Goal: Task Accomplishment & Management: Use online tool/utility

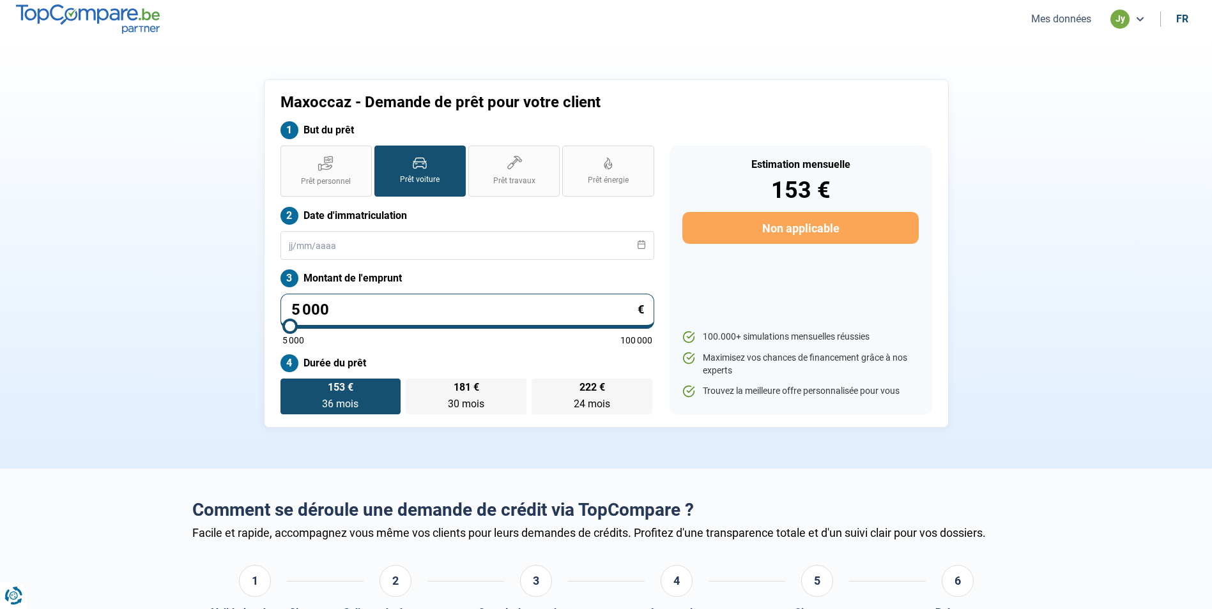
click at [369, 301] on input "5 000" at bounding box center [467, 311] width 374 height 35
type input "500"
type input "5000"
type input "50"
type input "5000"
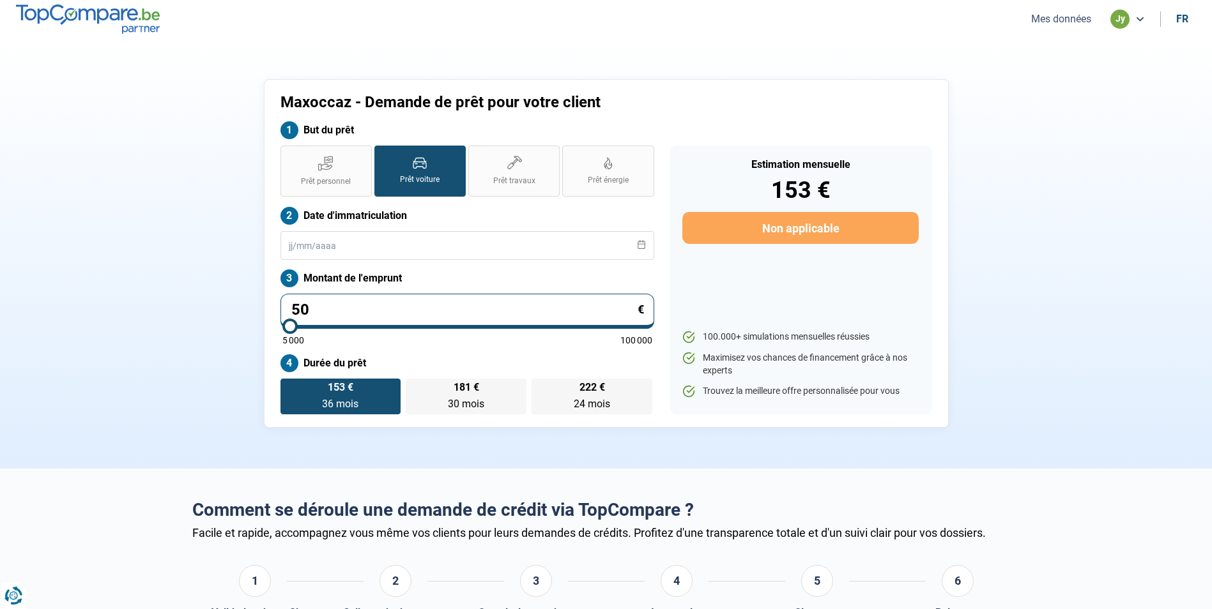
type input "5"
type input "5000"
type input "0"
type input "5000"
type input "5 000"
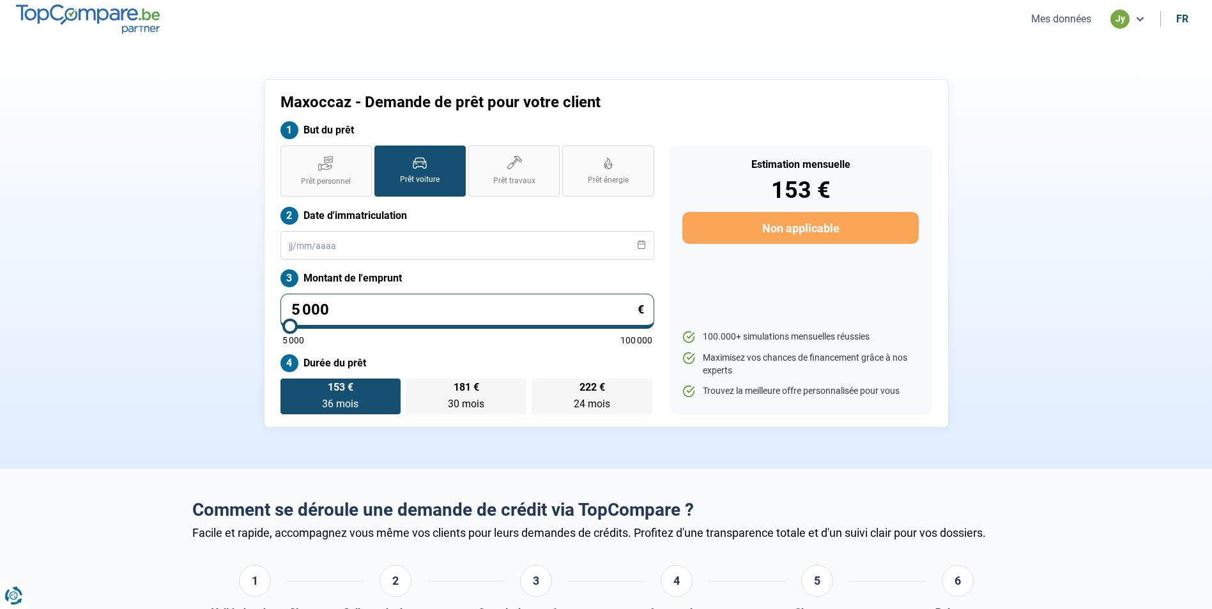
type input "5000"
type input "500"
type input "5000"
type input "50"
type input "5000"
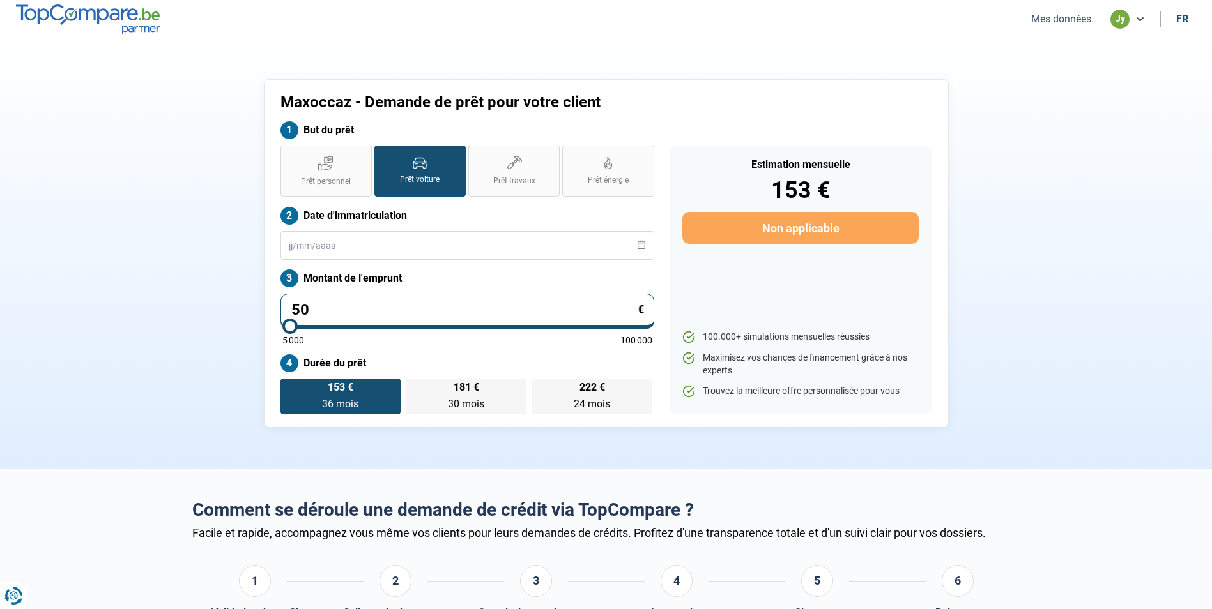
type input "5"
type input "5000"
type input "0"
type input "5000"
type input "1"
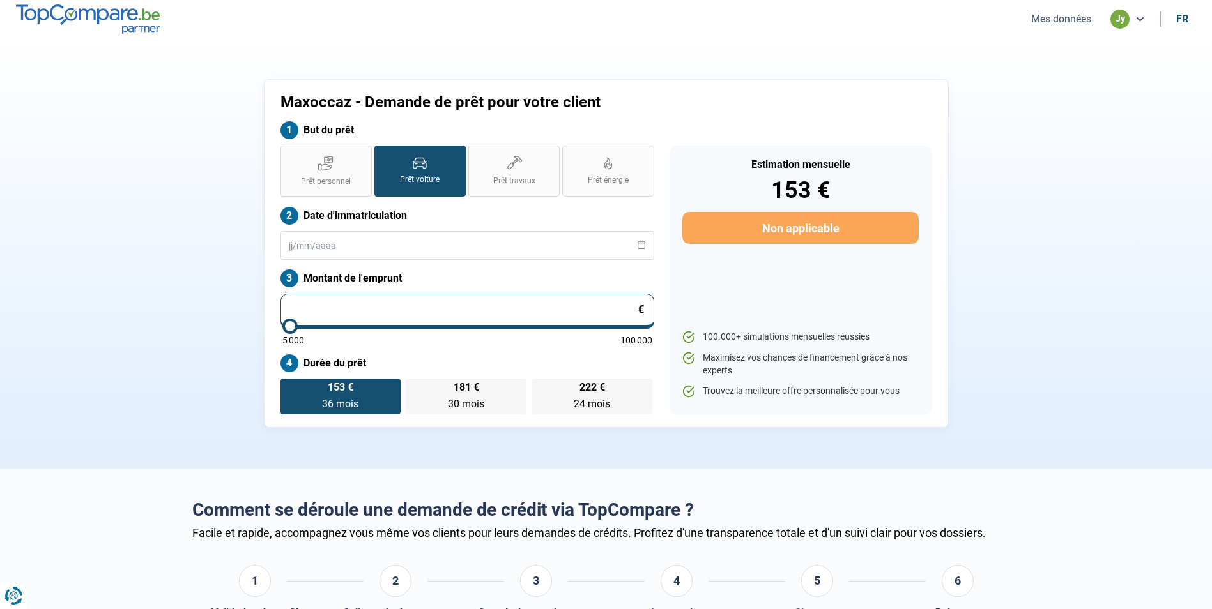
type input "5000"
type input "13"
type input "5000"
type input "130"
type input "5000"
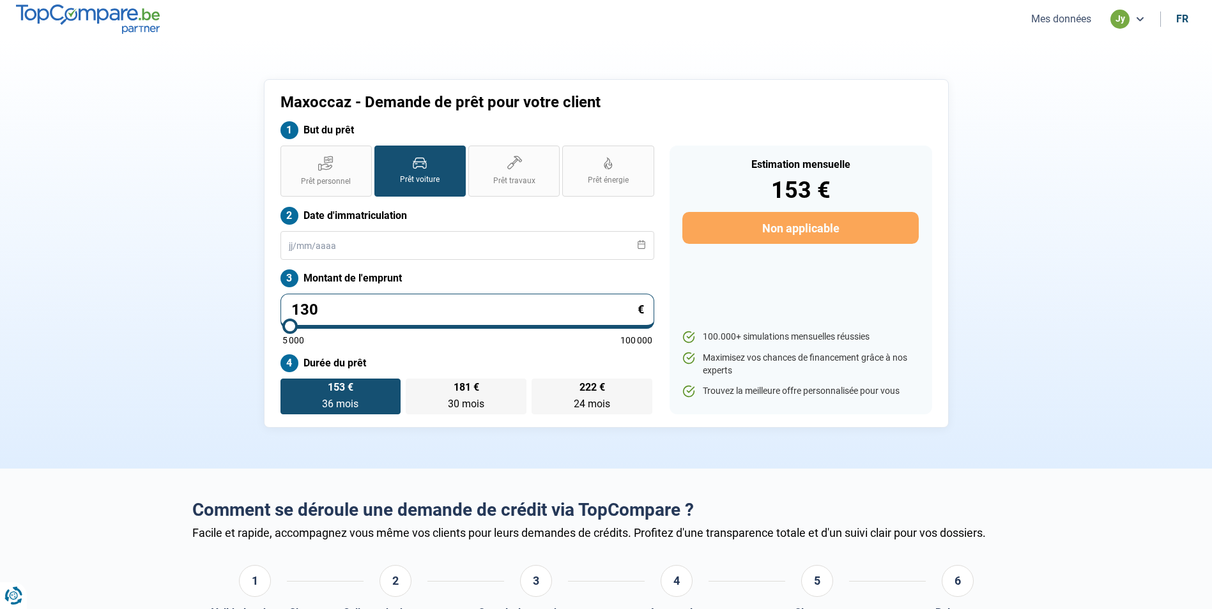
type input "1 300"
type input "5000"
type input "13 000"
type input "13000"
type input "13 000"
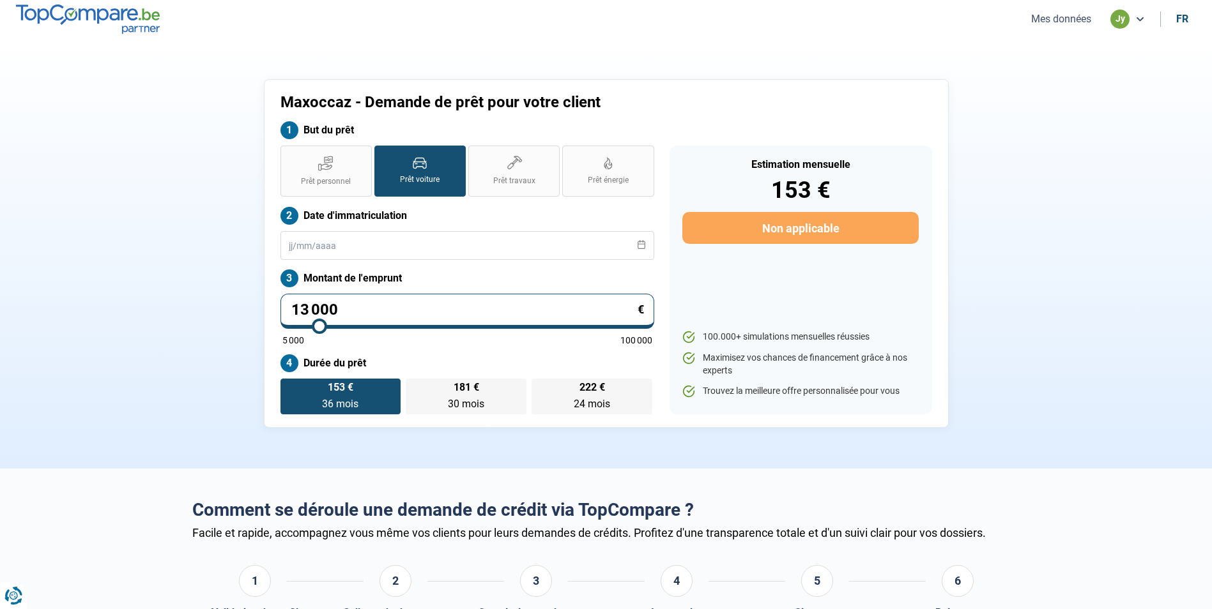
radio input "false"
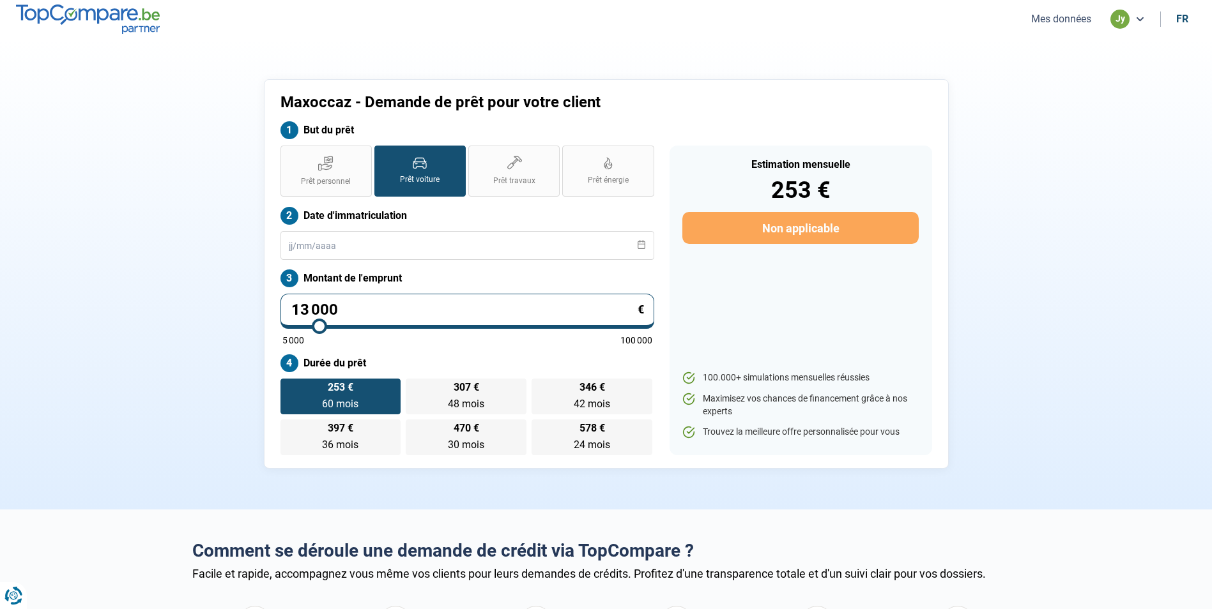
click at [641, 248] on icon at bounding box center [641, 244] width 9 height 9
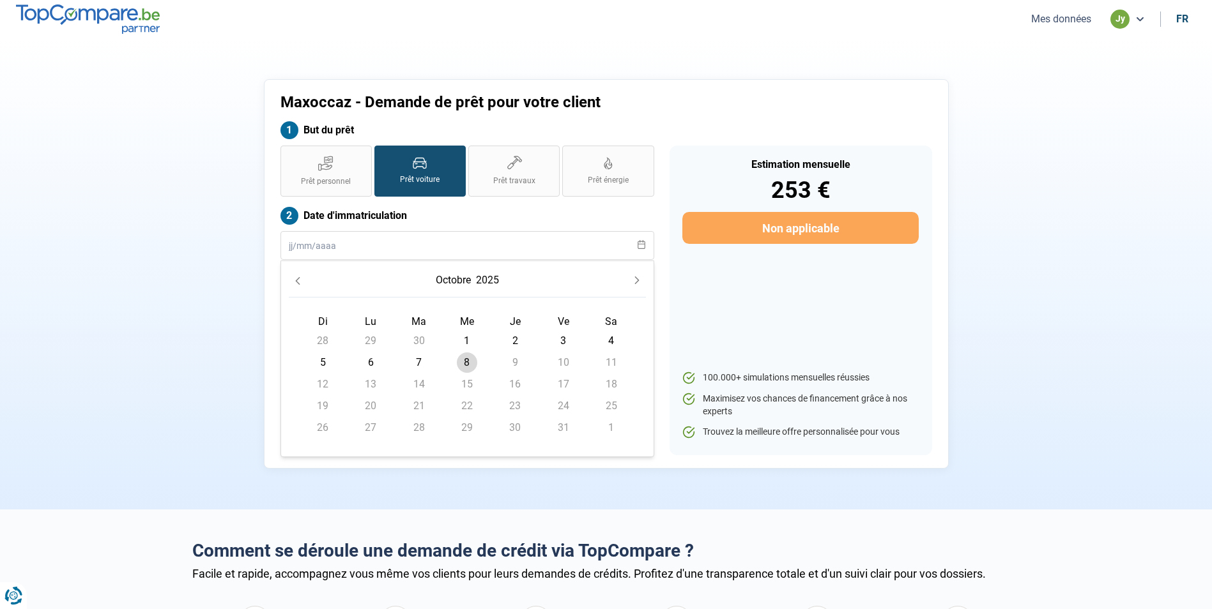
click at [486, 280] on button "2025" at bounding box center [487, 280] width 28 height 23
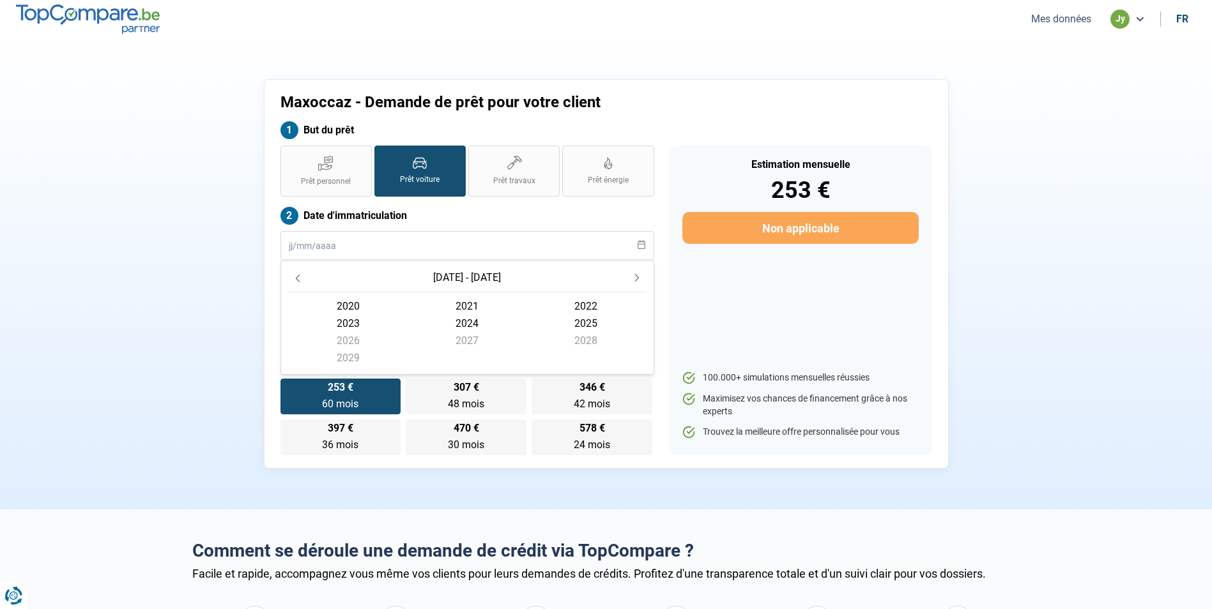
click at [344, 305] on span "2020" at bounding box center [348, 306] width 119 height 17
click at [349, 312] on span "janvier" at bounding box center [348, 311] width 119 height 17
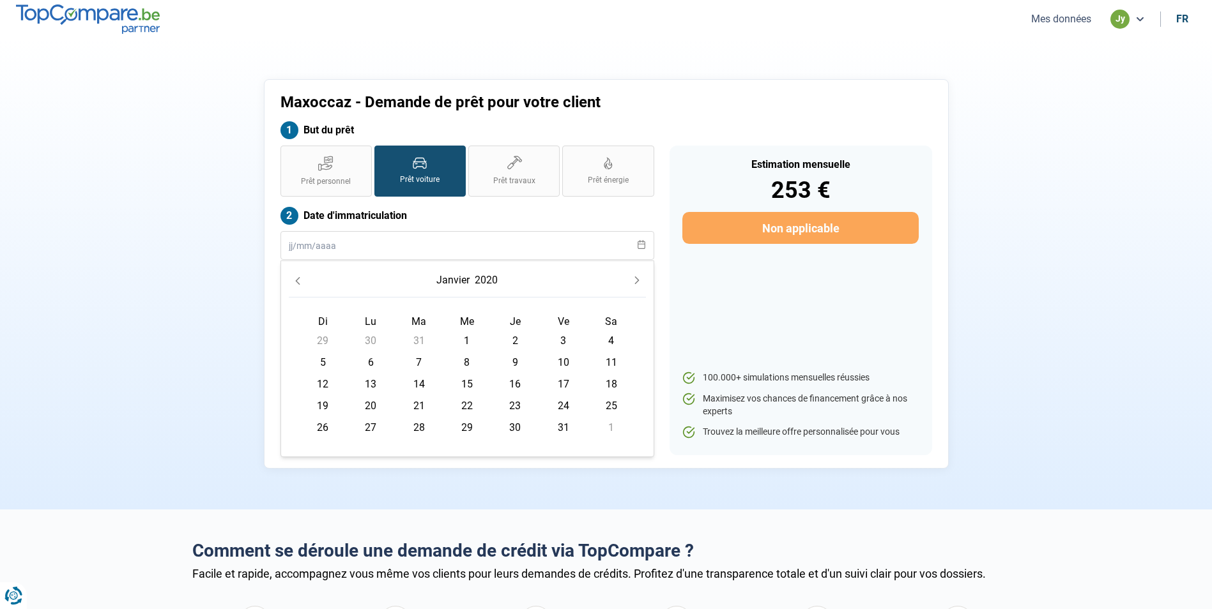
click at [468, 340] on span "1" at bounding box center [467, 341] width 20 height 20
type input "01/01/2020"
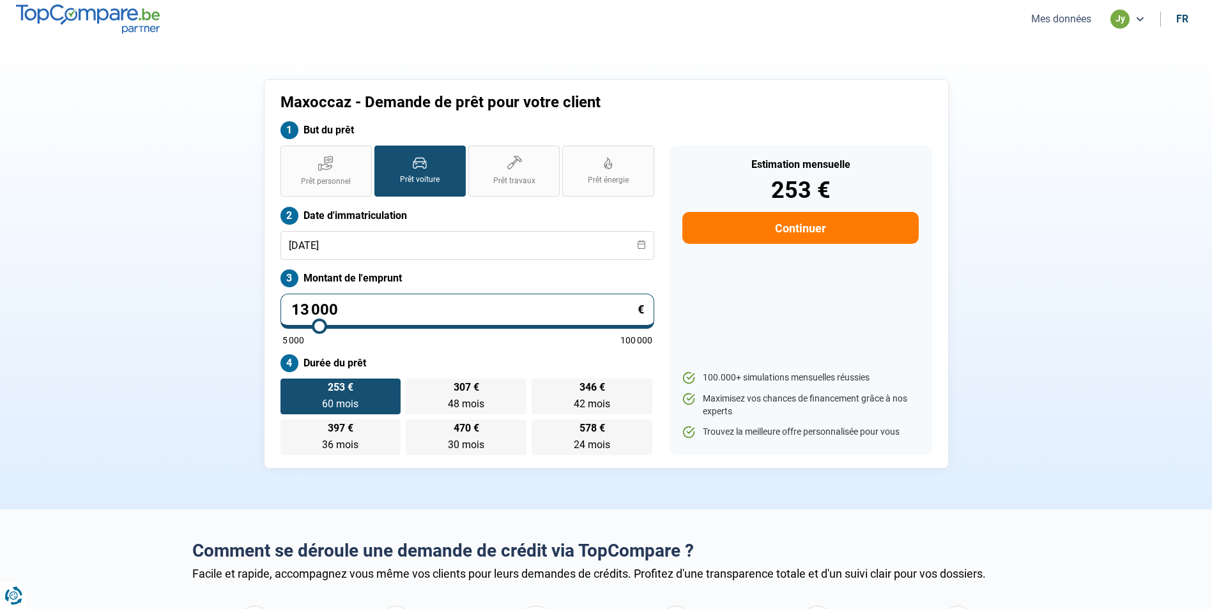
click at [341, 310] on input "13 000" at bounding box center [467, 311] width 374 height 35
type input "1 300"
type input "5000"
type input "130"
type input "5000"
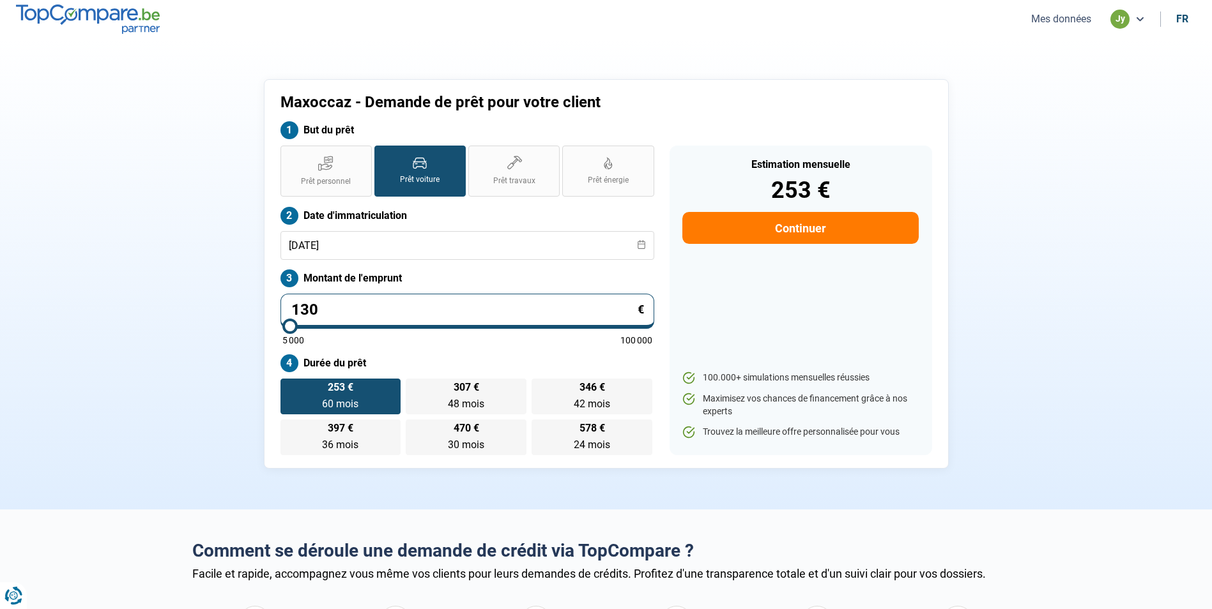
type input "13"
type input "5000"
type input "1"
type input "5000"
type input "14"
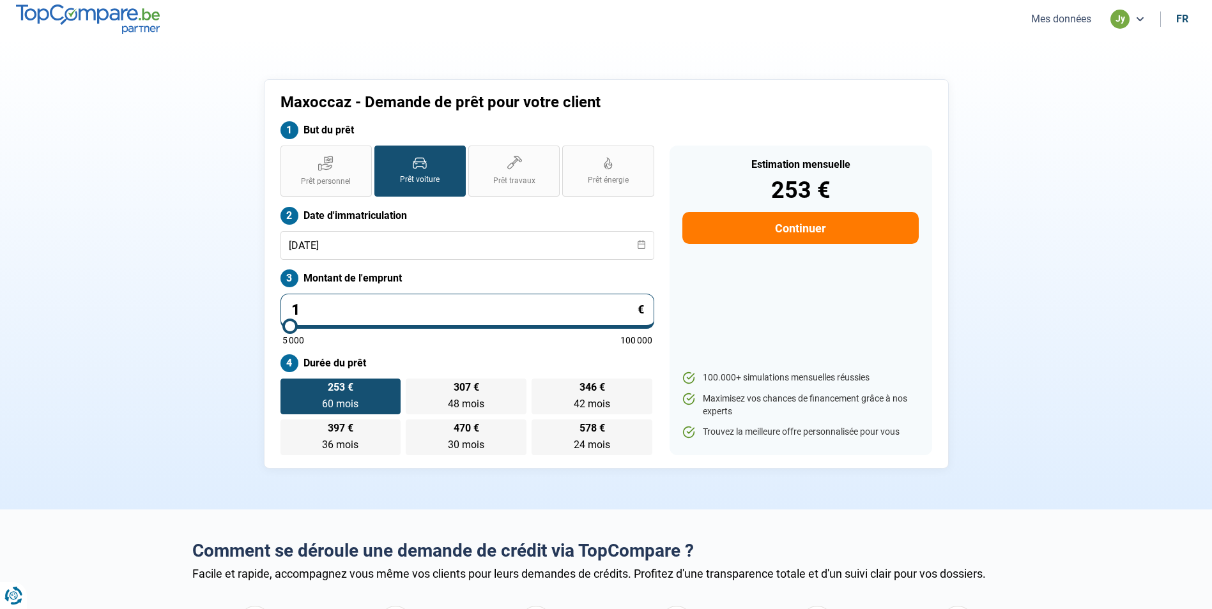
type input "5000"
type input "140"
type input "5000"
type input "1 400"
type input "5000"
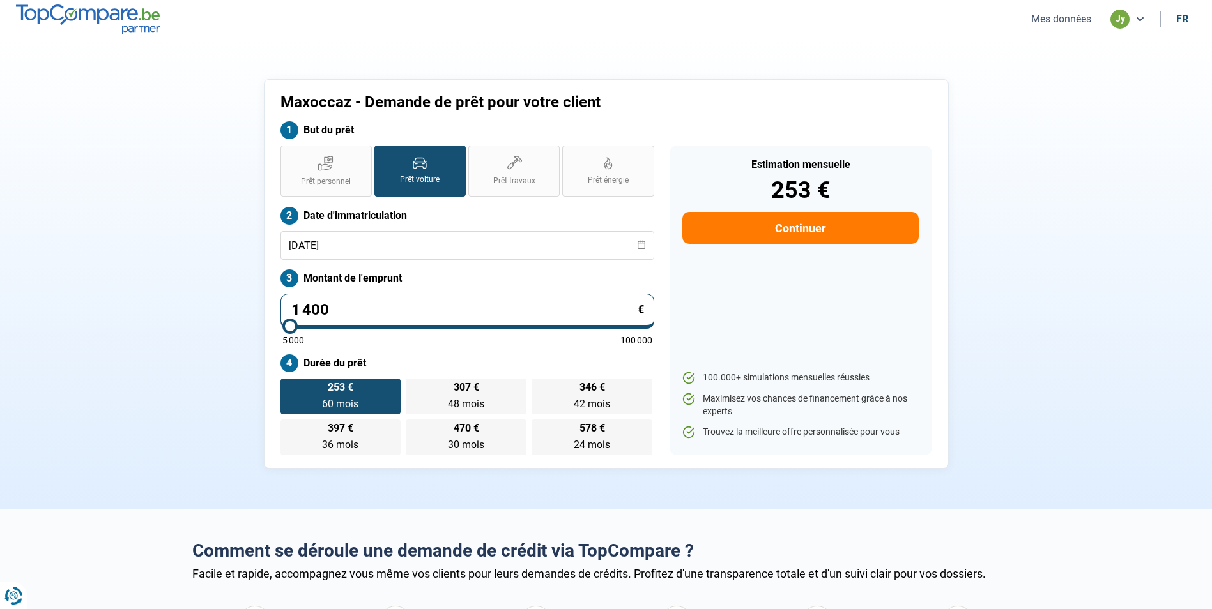
type input "14 000"
type input "14000"
type input "14 000"
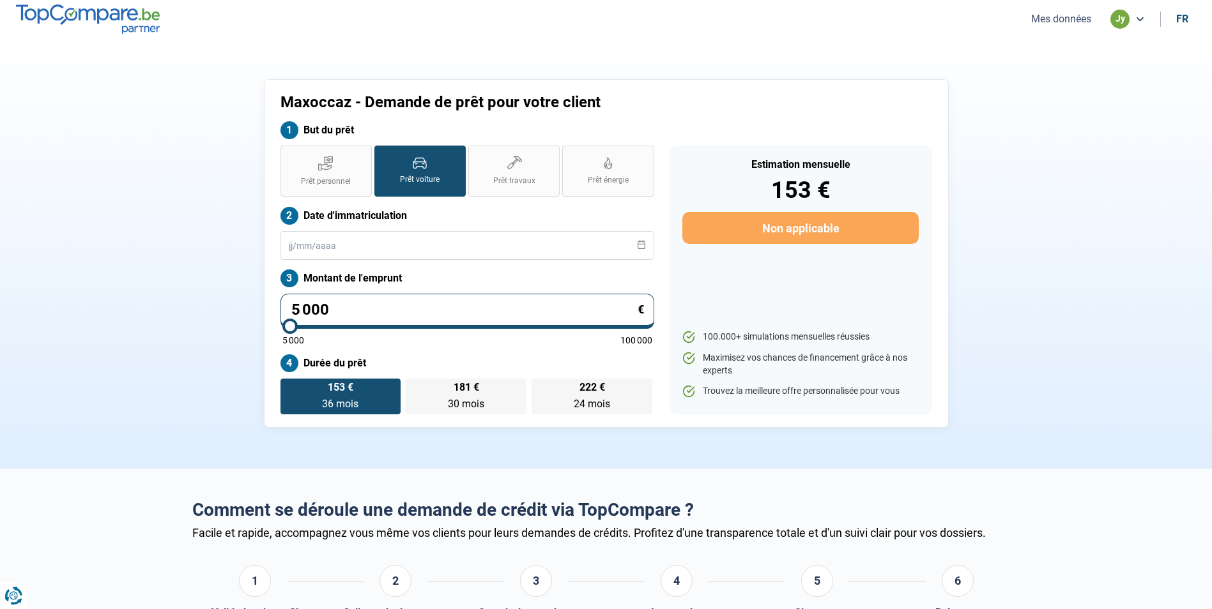
click at [338, 304] on input "5 000" at bounding box center [467, 311] width 374 height 35
type input "500"
type input "5000"
type input "50"
type input "5000"
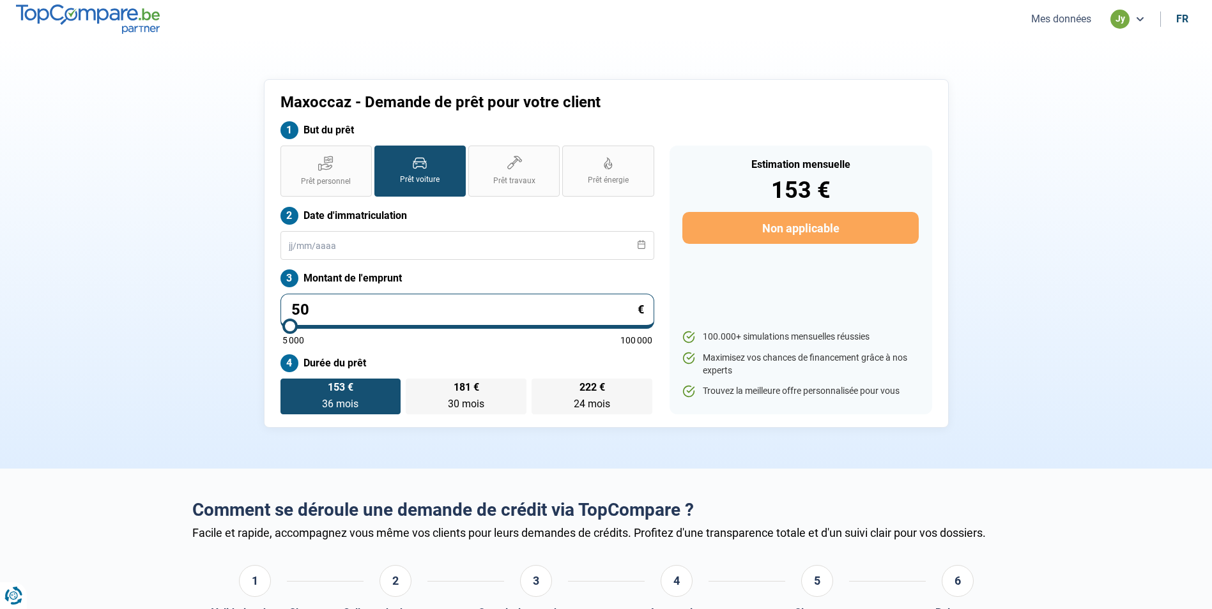
type input "5"
type input "5000"
type input "0"
type input "5000"
type input "1"
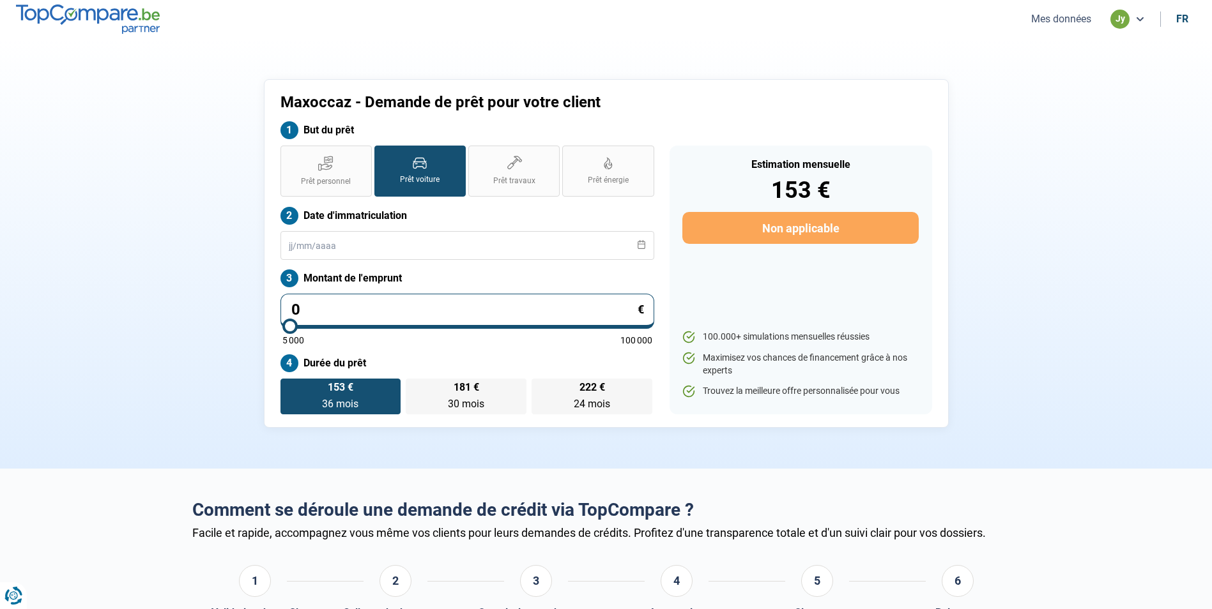
type input "5000"
type input "14"
type input "5000"
type input "140"
type input "5000"
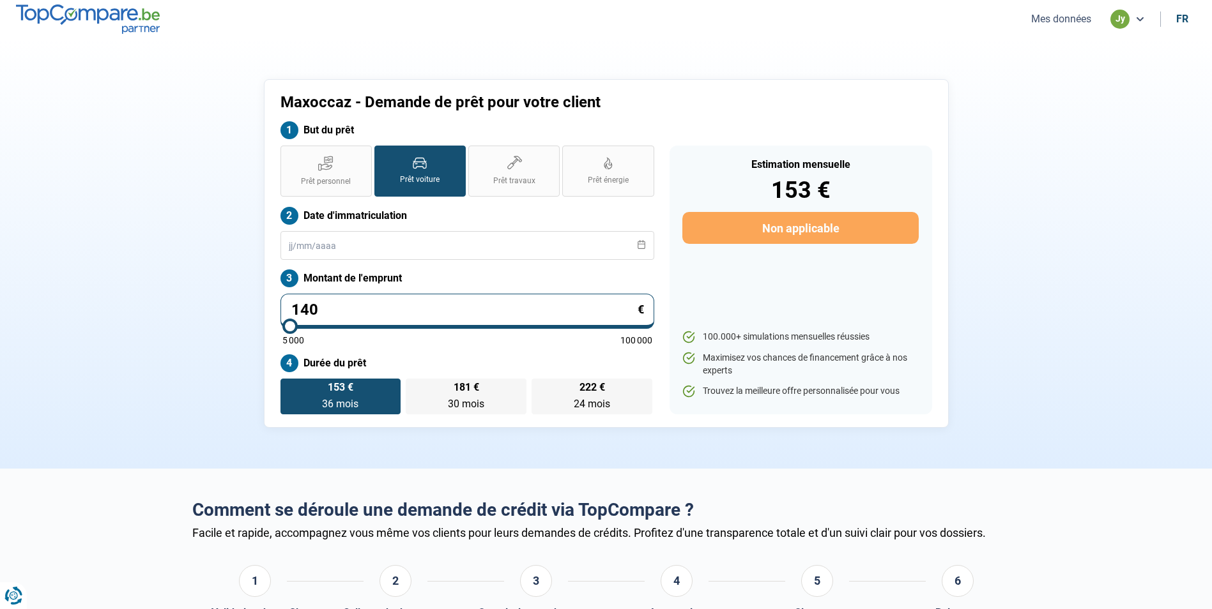
type input "1 400"
type input "5000"
type input "14 000"
type input "14000"
type input "140 000"
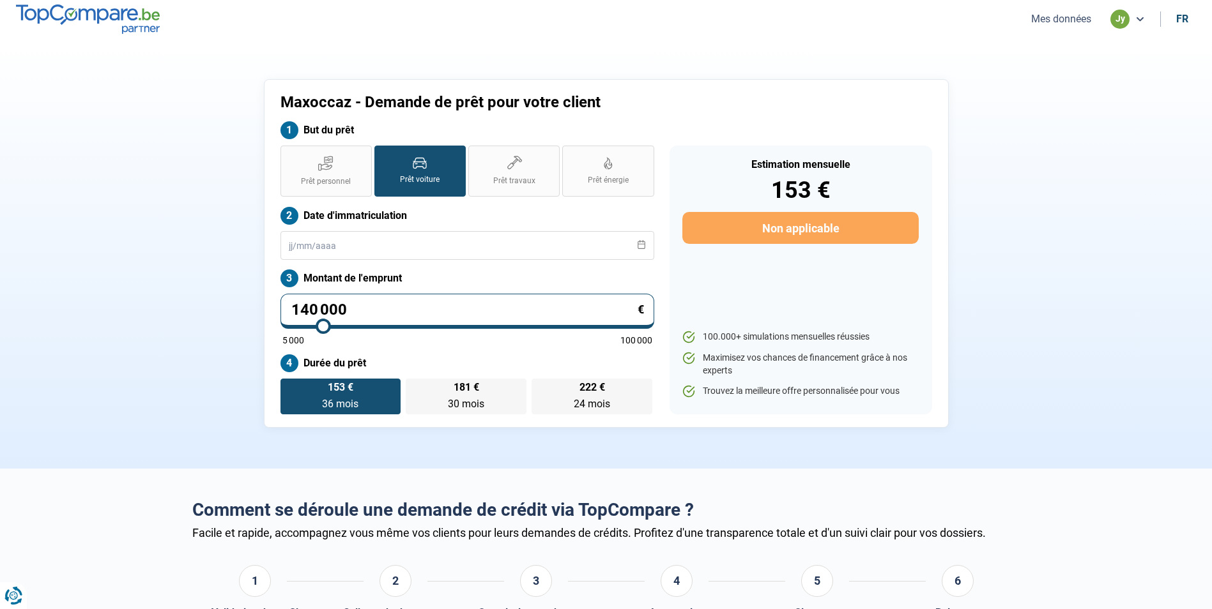
type input "100000"
type input "14 000"
type input "14000"
type input "14 000"
radio input "false"
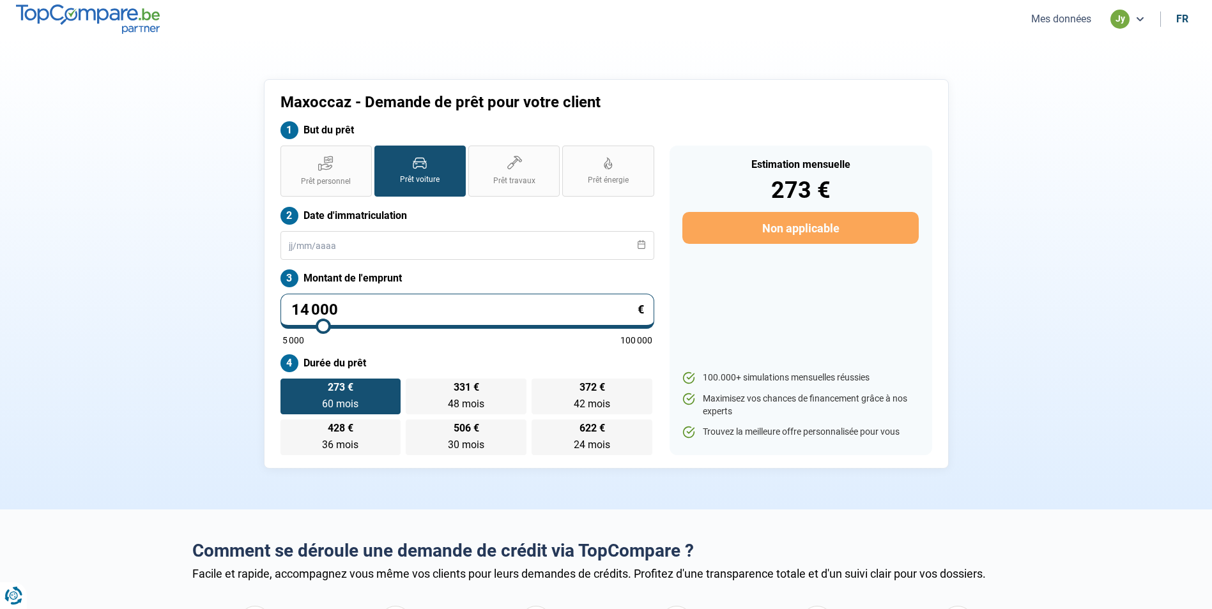
click at [400, 175] on span "Prêt voiture" at bounding box center [420, 179] width 40 height 11
click at [383, 154] on input "Prêt voiture" at bounding box center [378, 150] width 8 height 8
click at [349, 312] on input "14 000" at bounding box center [467, 311] width 374 height 35
type input "1 400"
type input "5000"
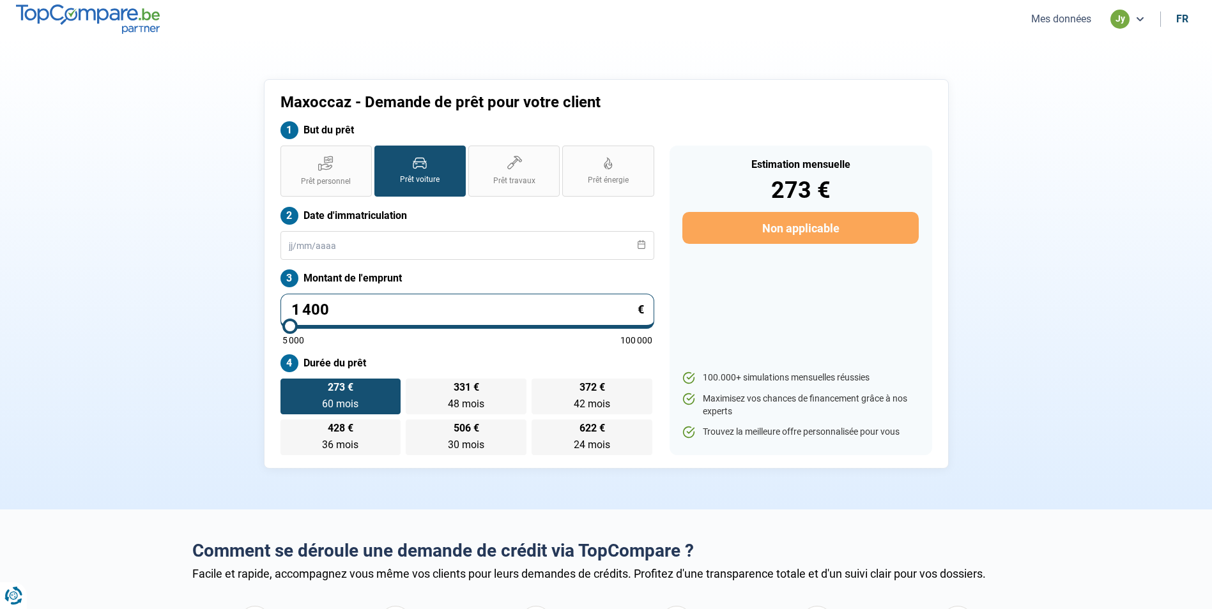
type input "140"
type input "5000"
type input "14"
type input "5000"
type input "1"
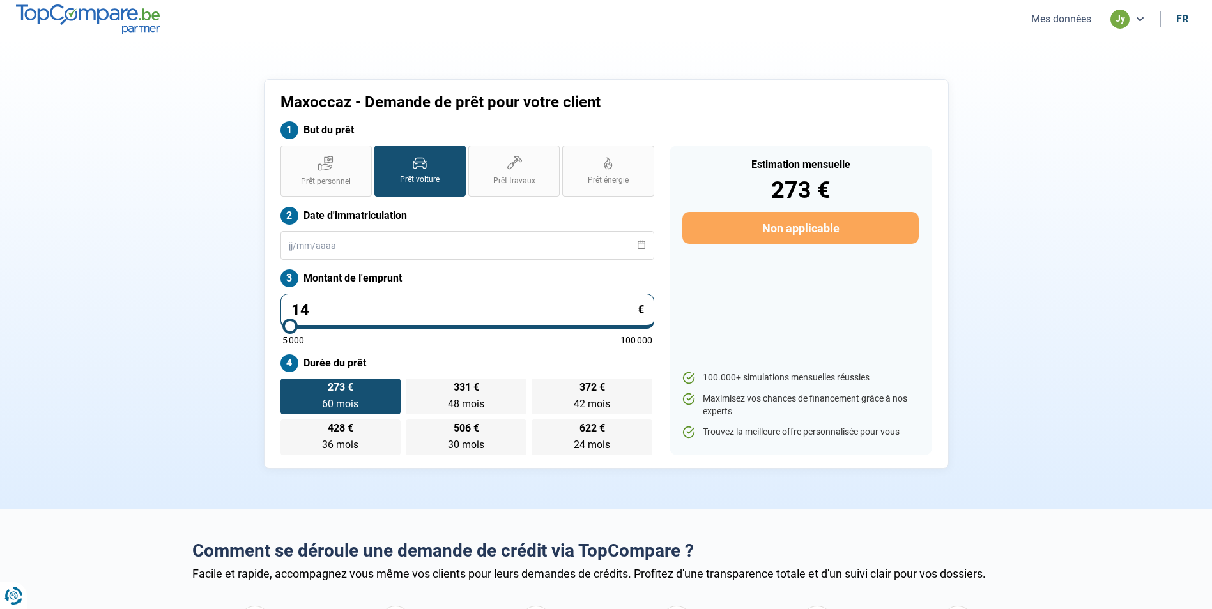
type input "5000"
type input "15"
type input "5000"
type input "150"
type input "5000"
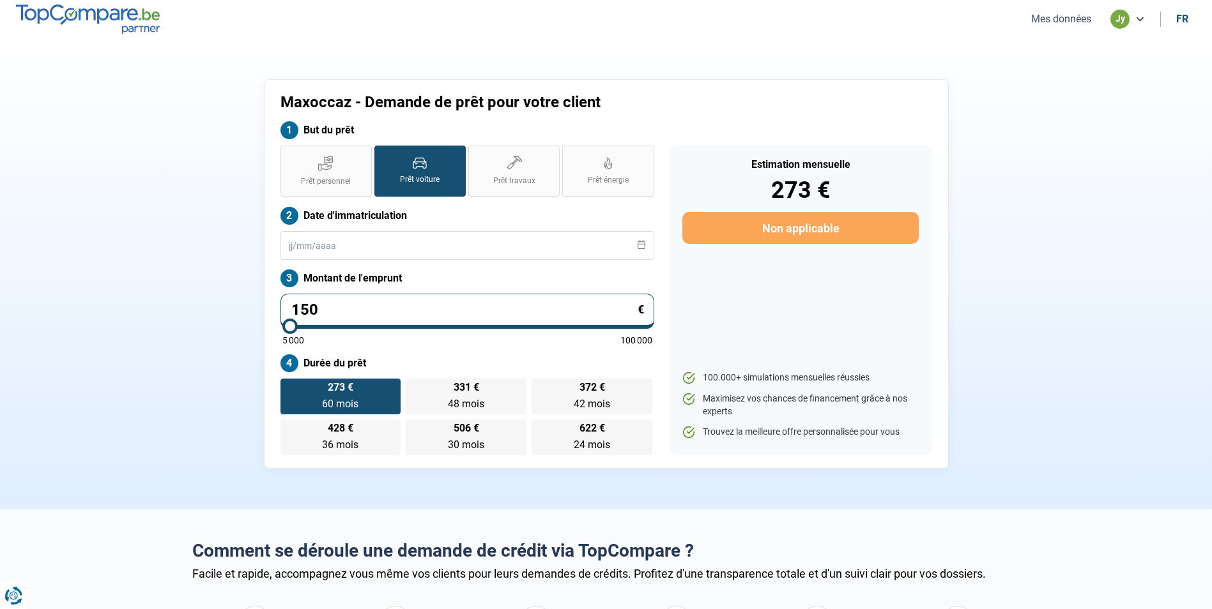
type input "1 500"
type input "5000"
type input "15 000"
type input "15000"
click at [410, 156] on label "Prêt voiture" at bounding box center [419, 171] width 91 height 51
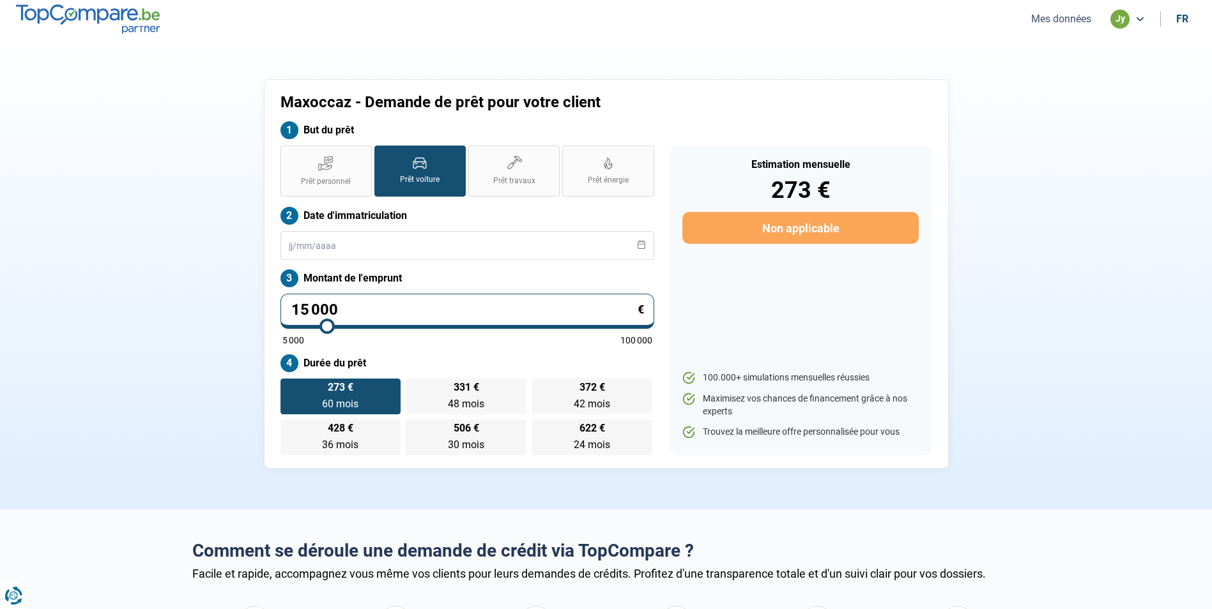
click at [383, 154] on input "Prêt voiture" at bounding box center [378, 150] width 8 height 8
click at [340, 310] on input "15 000" at bounding box center [467, 311] width 374 height 35
type input "1 500"
type input "5000"
type input "150"
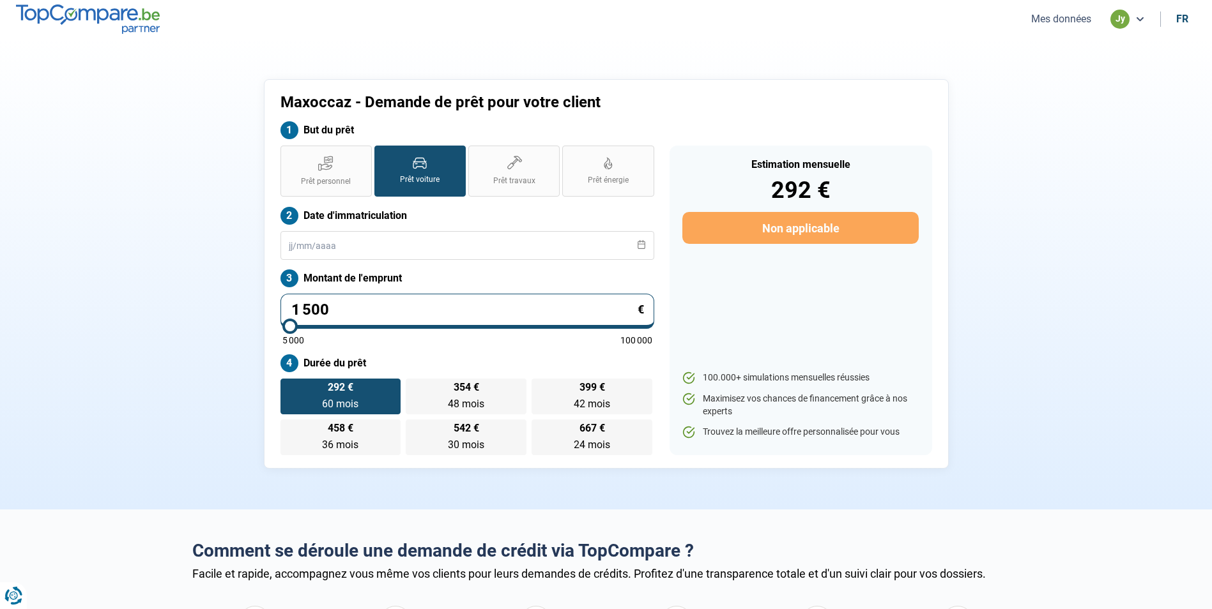
type input "5000"
type input "15"
type input "5000"
type input "1"
type input "5000"
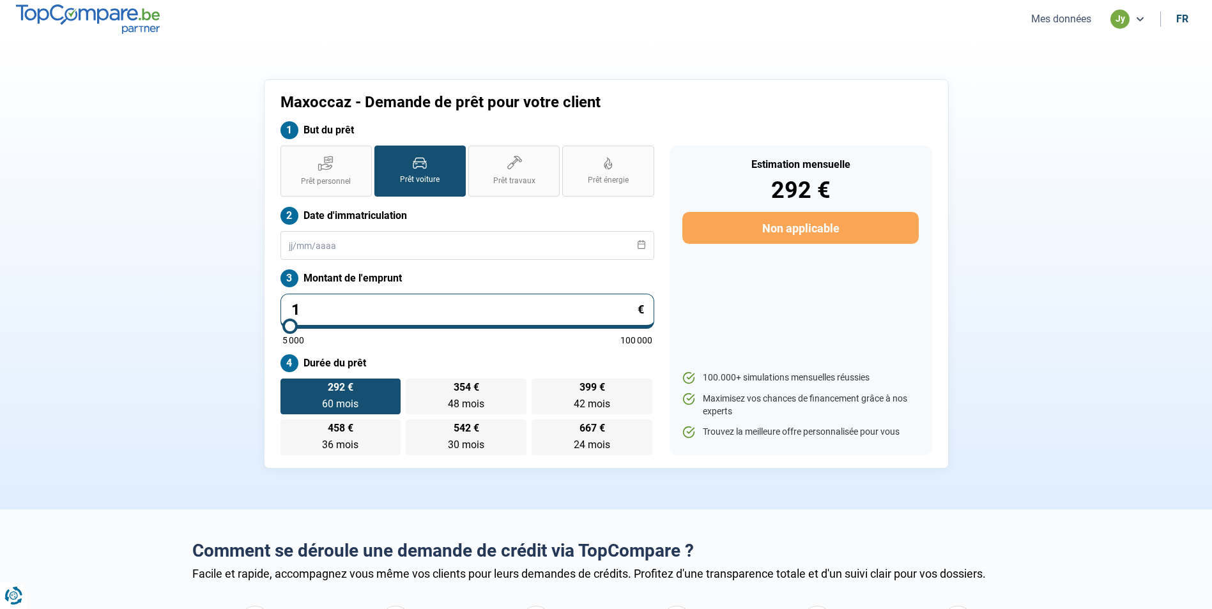
type input "13"
type input "5000"
type input "130"
type input "5000"
type input "1 300"
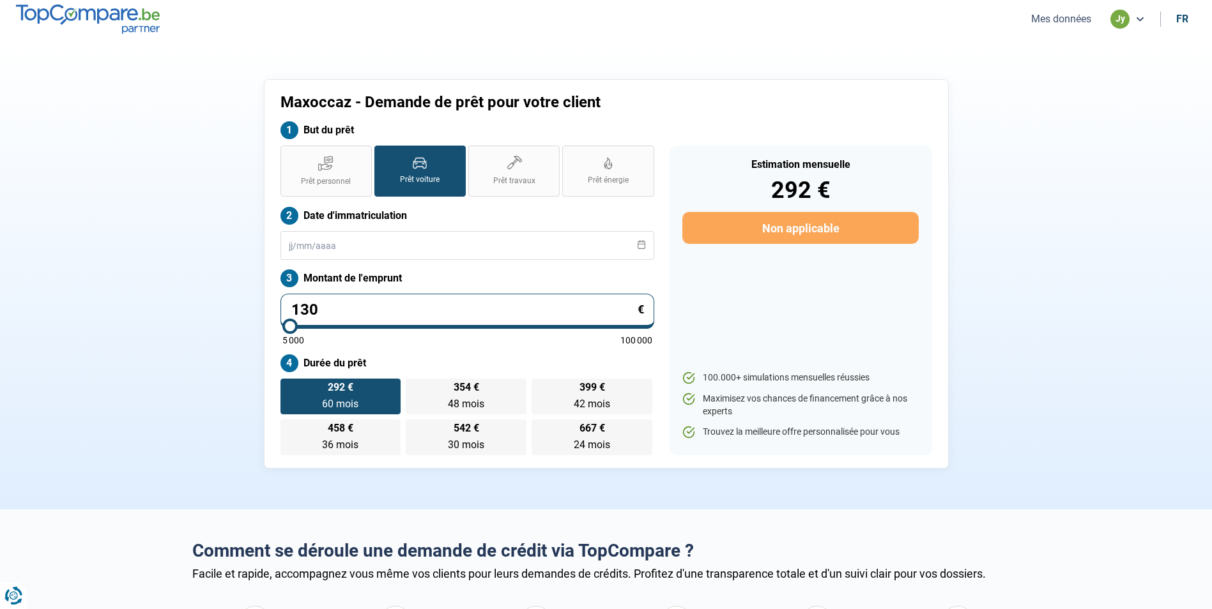
type input "5000"
type input "13 000"
type input "13000"
type input "13 000"
click at [429, 176] on span "Prêt voiture" at bounding box center [420, 179] width 40 height 11
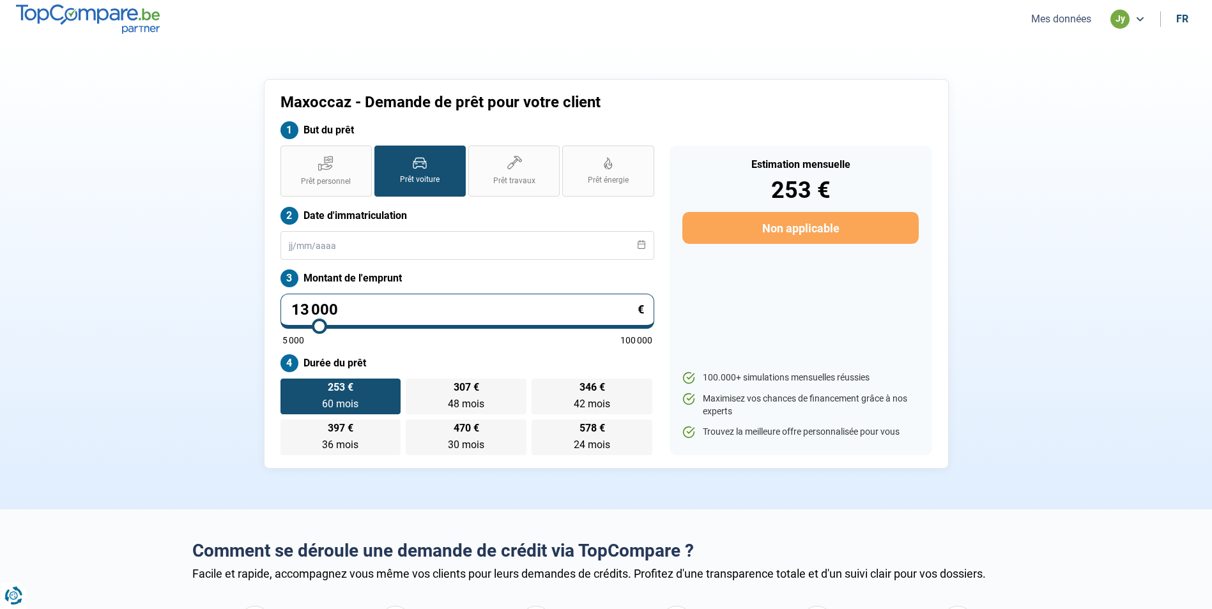
click at [383, 154] on input "Prêt voiture" at bounding box center [378, 150] width 8 height 8
